Goal: Information Seeking & Learning: Learn about a topic

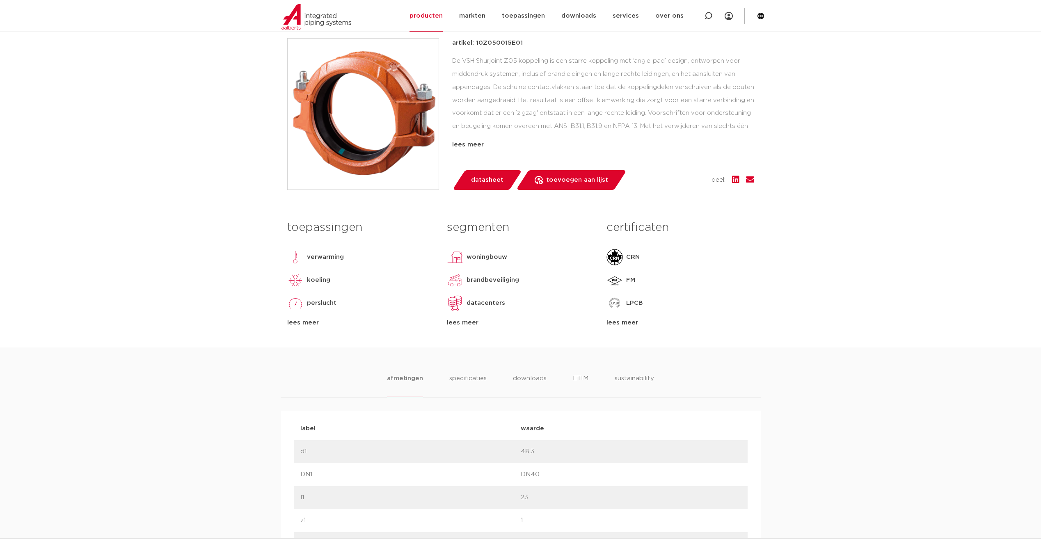
scroll to position [205, 0]
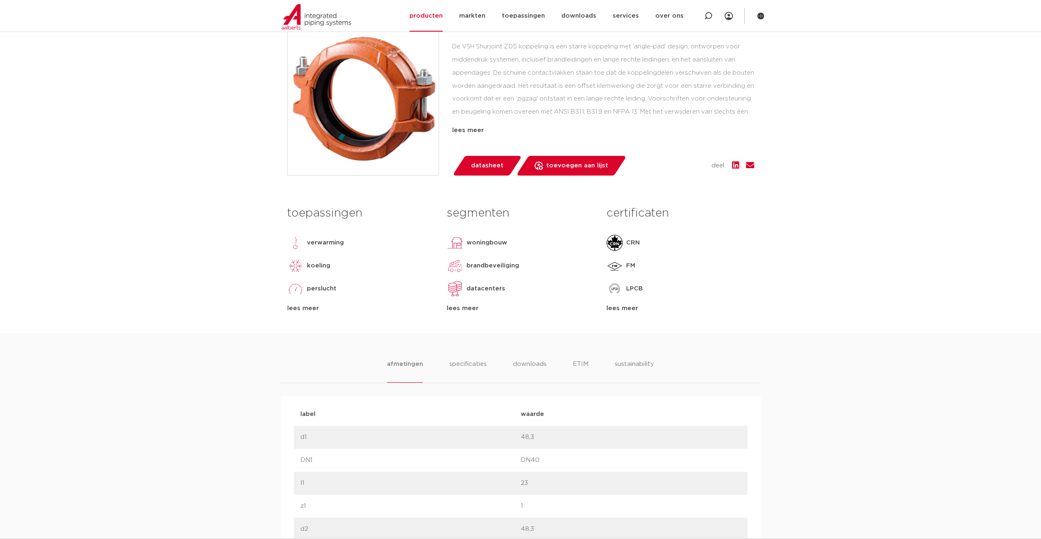
click at [296, 308] on div "lees meer" at bounding box center [360, 309] width 147 height 10
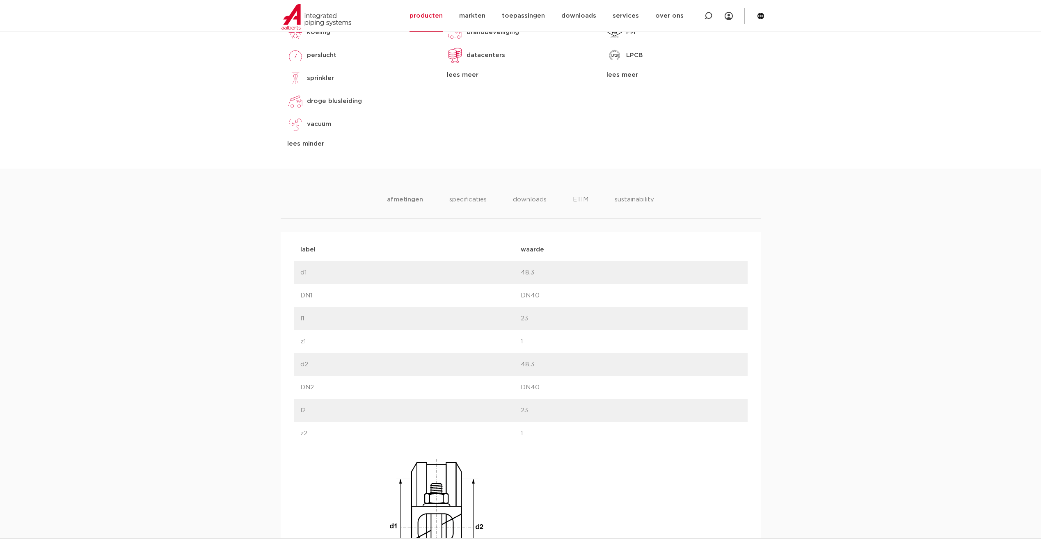
scroll to position [451, 0]
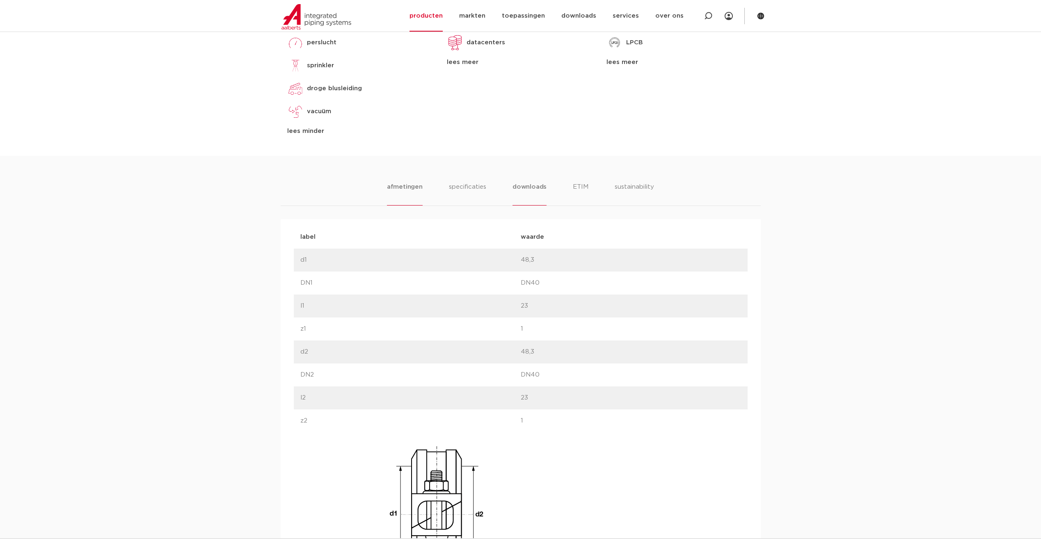
click at [546, 190] on ul "afmetingen specificaties downloads ETIM sustainability" at bounding box center [520, 193] width 267 height 23
click at [541, 190] on li "downloads" at bounding box center [529, 193] width 34 height 23
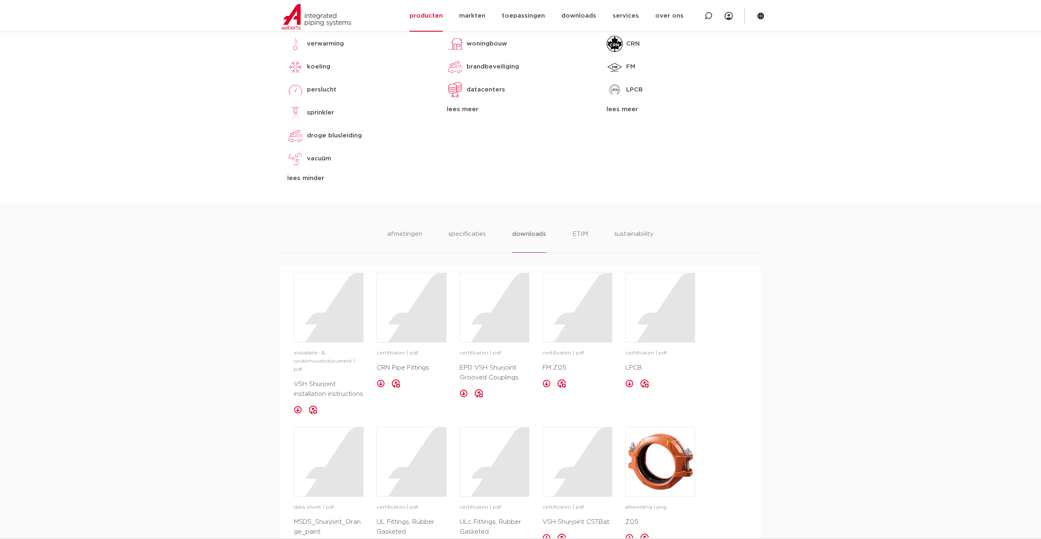
scroll to position [492, 0]
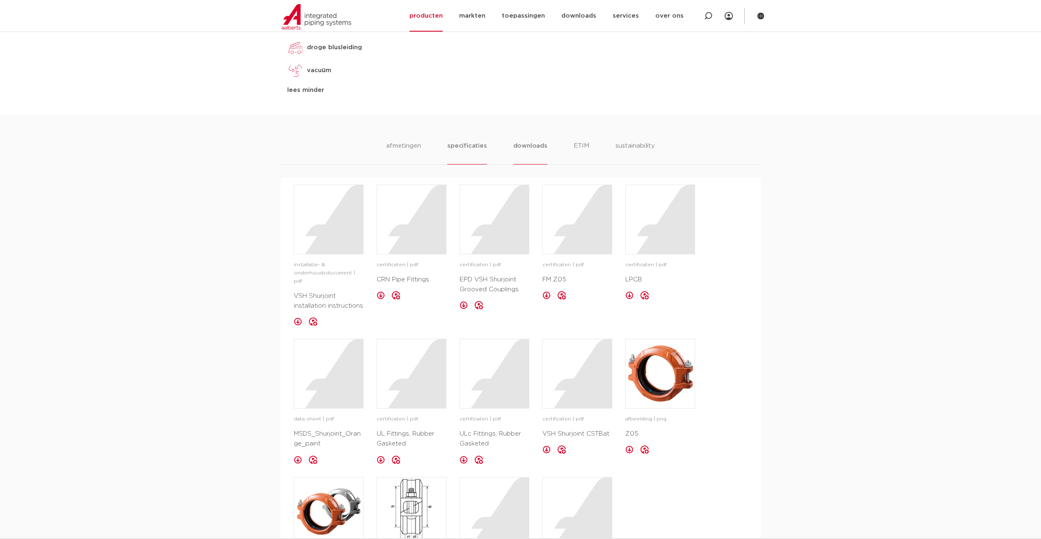
click at [472, 153] on li "specificaties" at bounding box center [466, 152] width 39 height 23
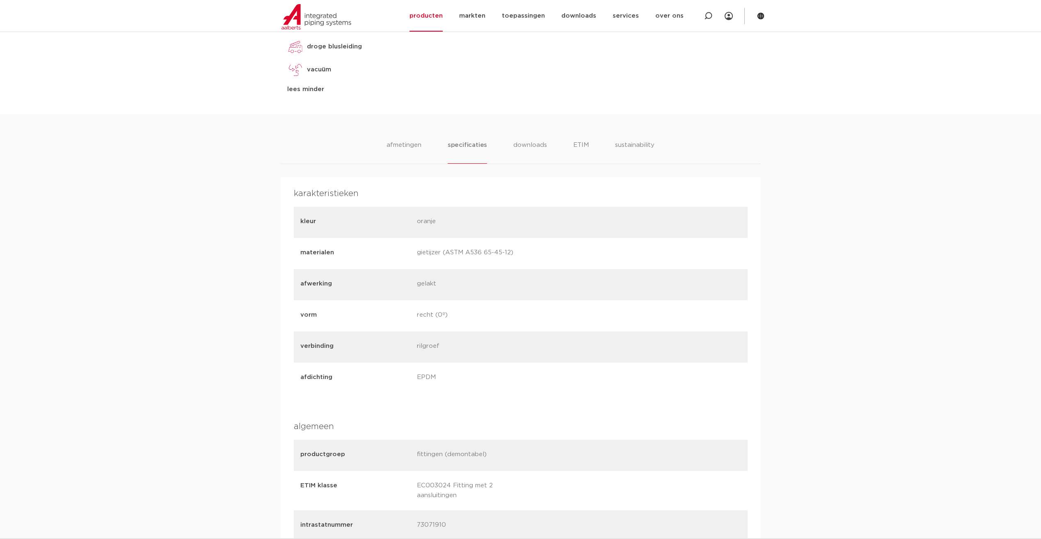
scroll to position [502, 0]
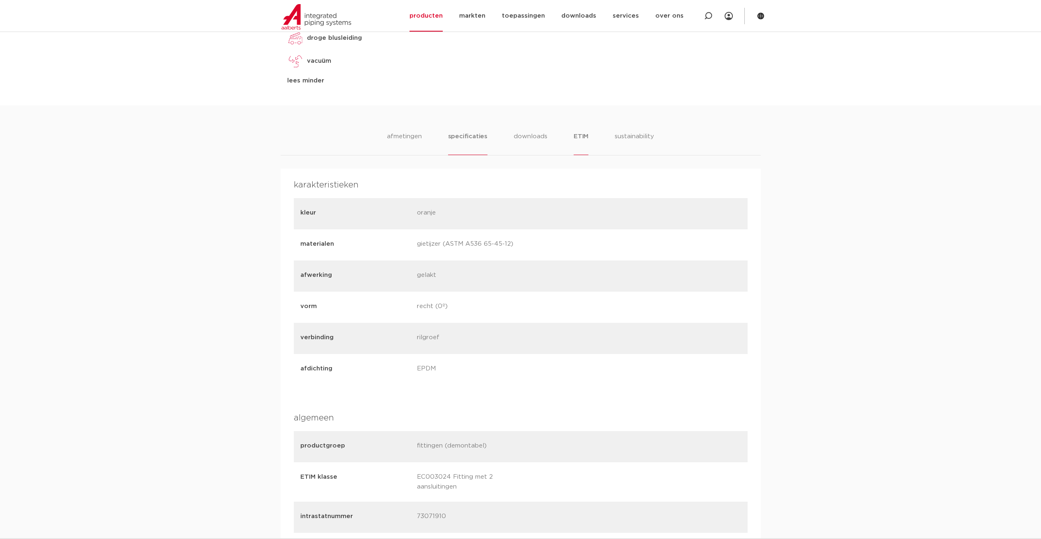
click at [587, 133] on ul "afmetingen specificaties downloads ETIM sustainability" at bounding box center [520, 143] width 267 height 23
drag, startPoint x: 594, startPoint y: 247, endPoint x: 577, endPoint y: 138, distance: 109.5
click at [577, 138] on li "ETIM" at bounding box center [580, 143] width 15 height 23
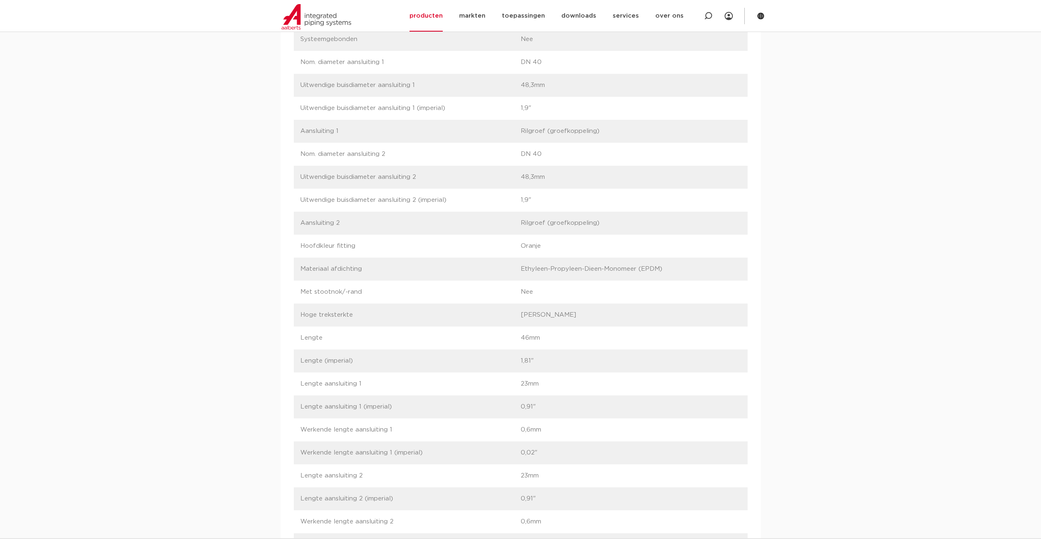
scroll to position [994, 0]
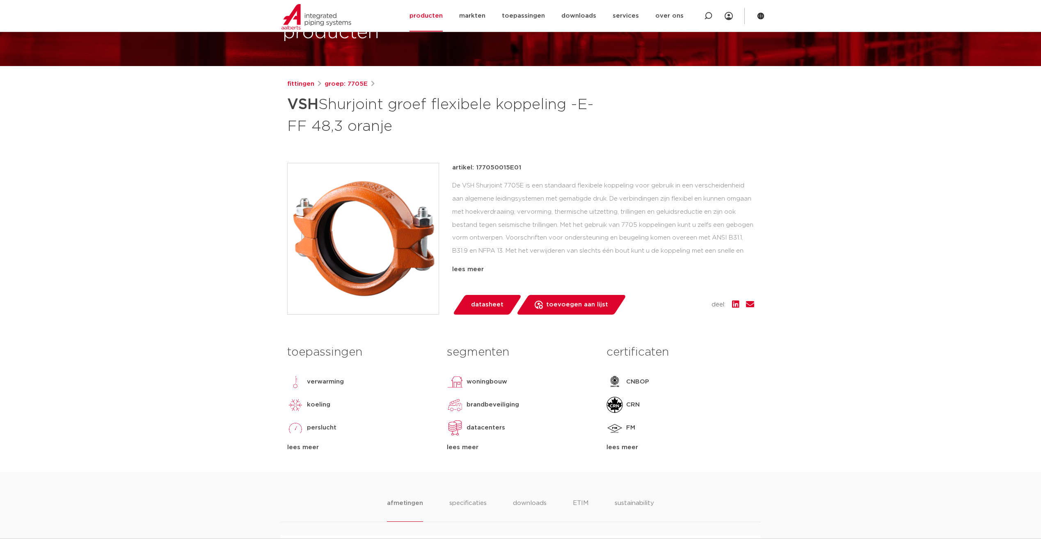
scroll to position [82, 0]
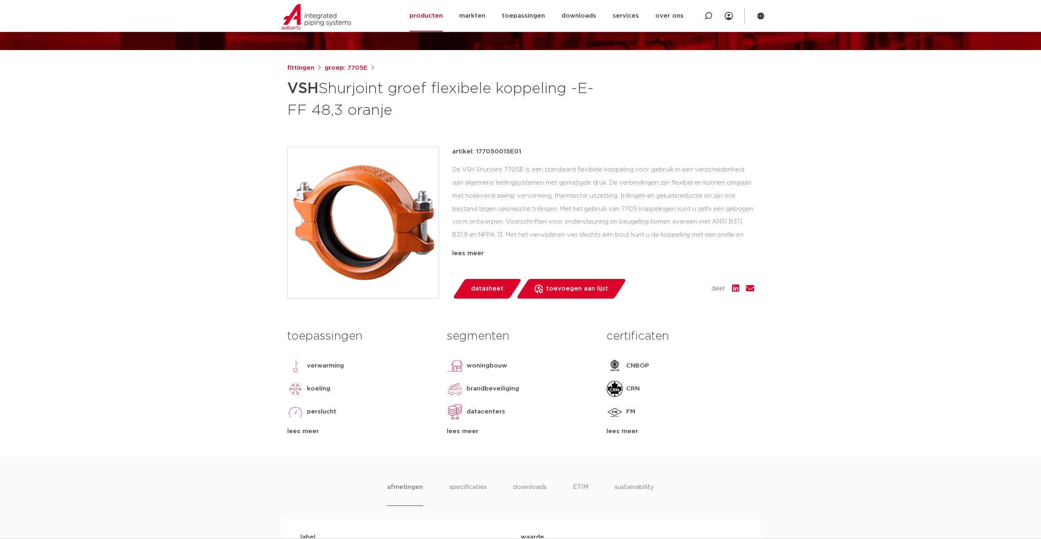
click at [313, 429] on div "lees meer" at bounding box center [360, 432] width 147 height 10
click at [461, 252] on div "lees meer" at bounding box center [603, 254] width 302 height 10
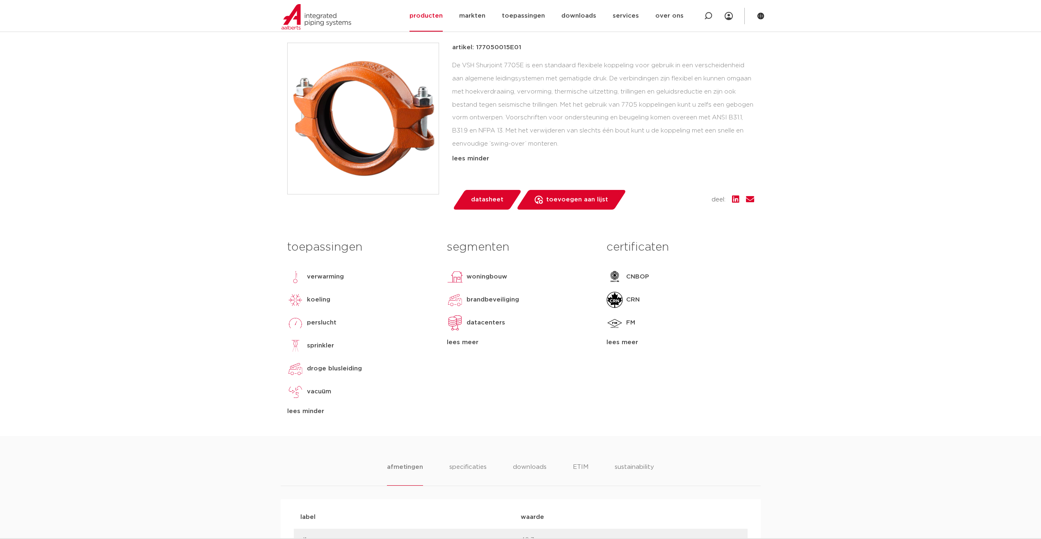
scroll to position [164, 0]
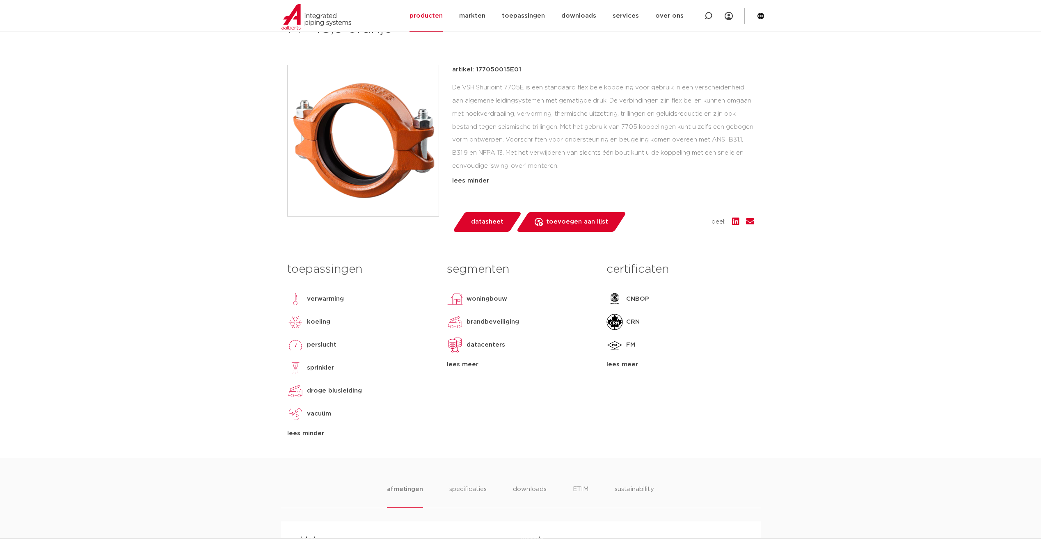
click at [503, 219] on link "datasheet" at bounding box center [487, 222] width 70 height 20
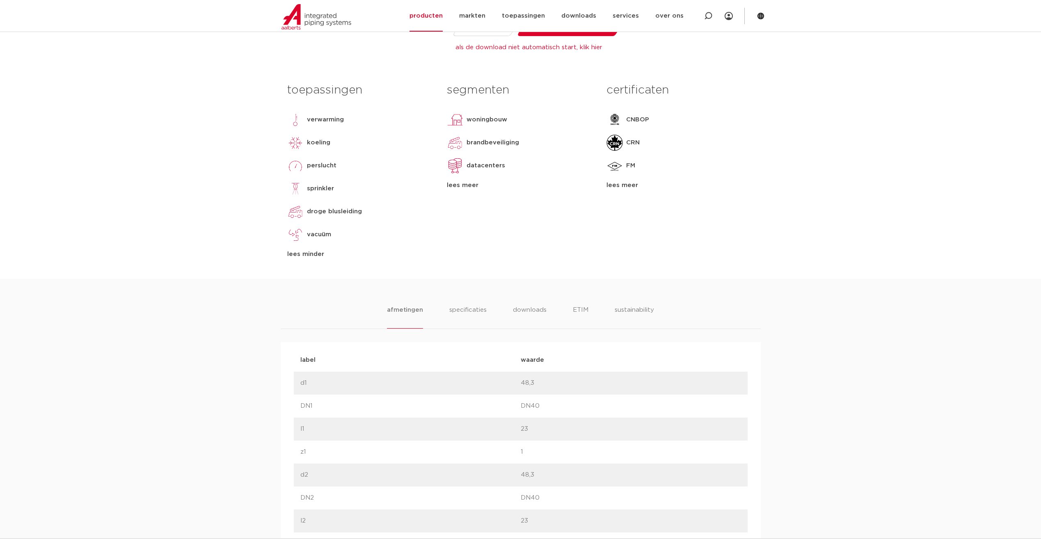
scroll to position [410, 0]
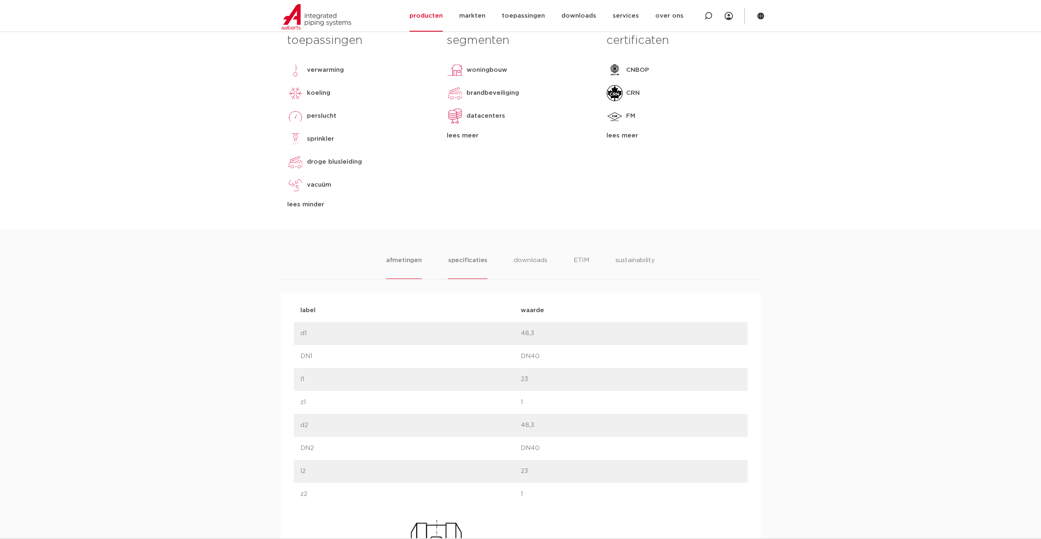
click at [463, 256] on li "specificaties" at bounding box center [467, 267] width 39 height 23
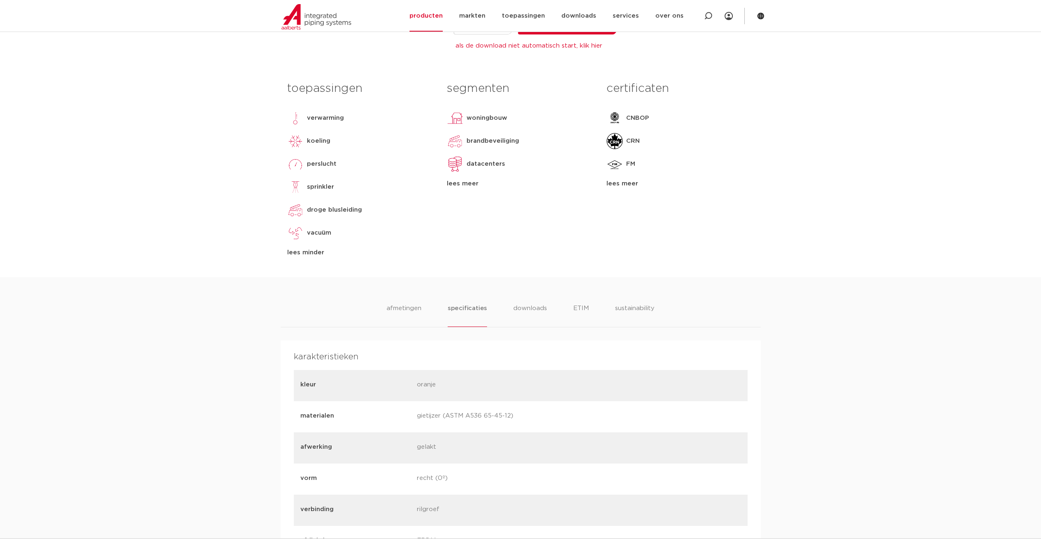
scroll to position [369, 0]
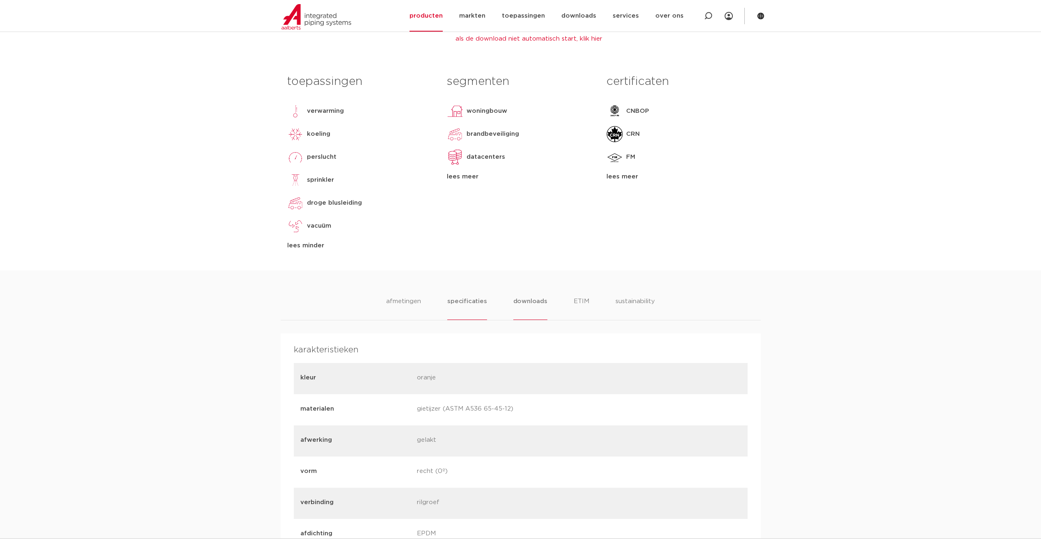
click at [541, 306] on li "downloads" at bounding box center [530, 308] width 34 height 23
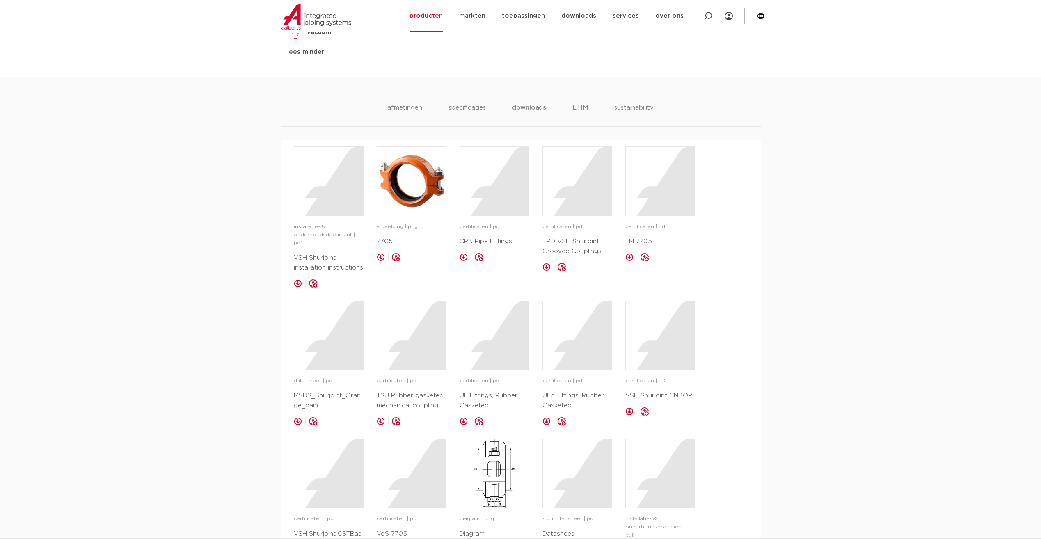
scroll to position [492, 0]
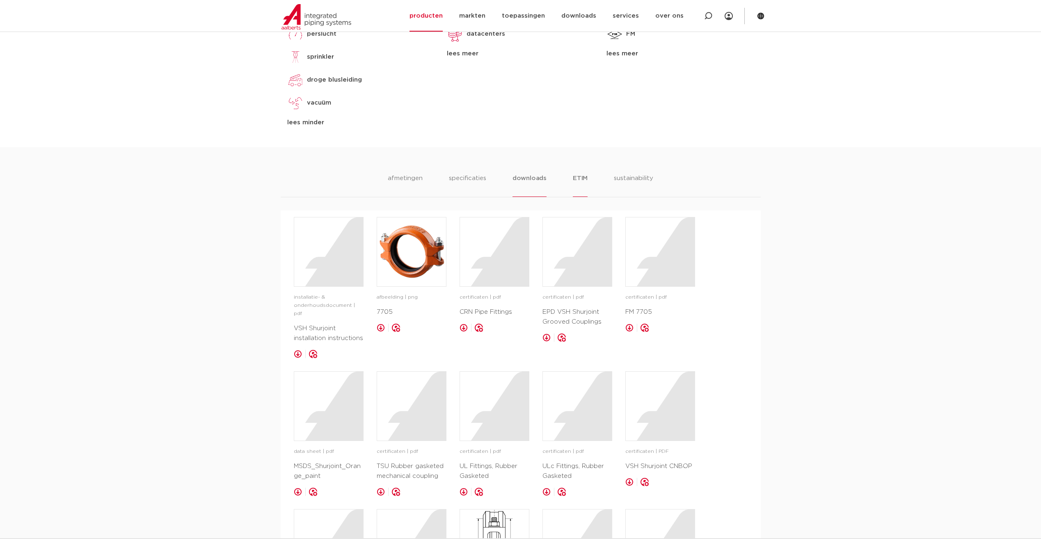
click at [574, 179] on li "ETIM" at bounding box center [580, 184] width 15 height 23
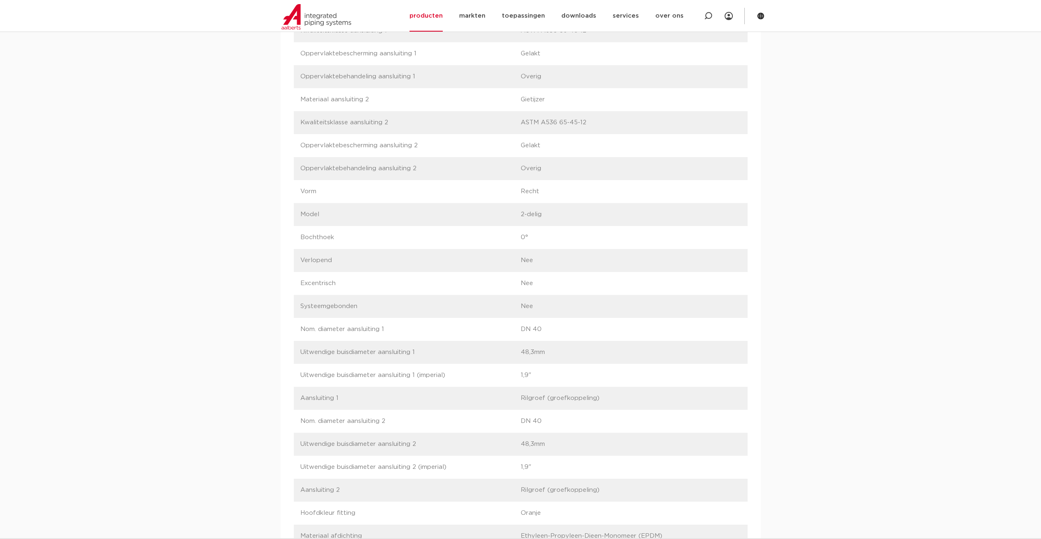
scroll to position [779, 0]
